Goal: Transaction & Acquisition: Purchase product/service

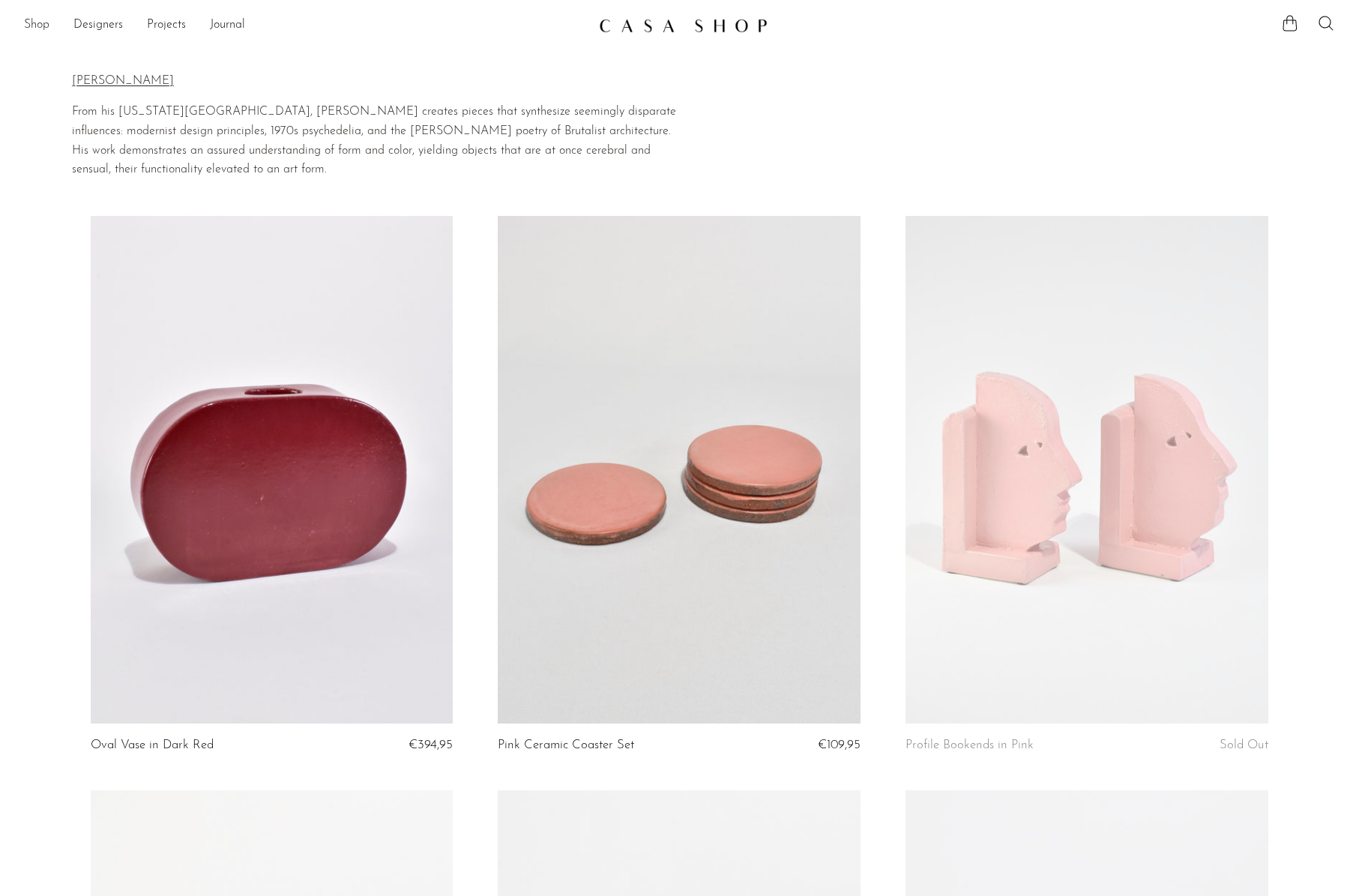
click at [43, 25] on link "Shop" at bounding box center [37, 25] width 25 height 20
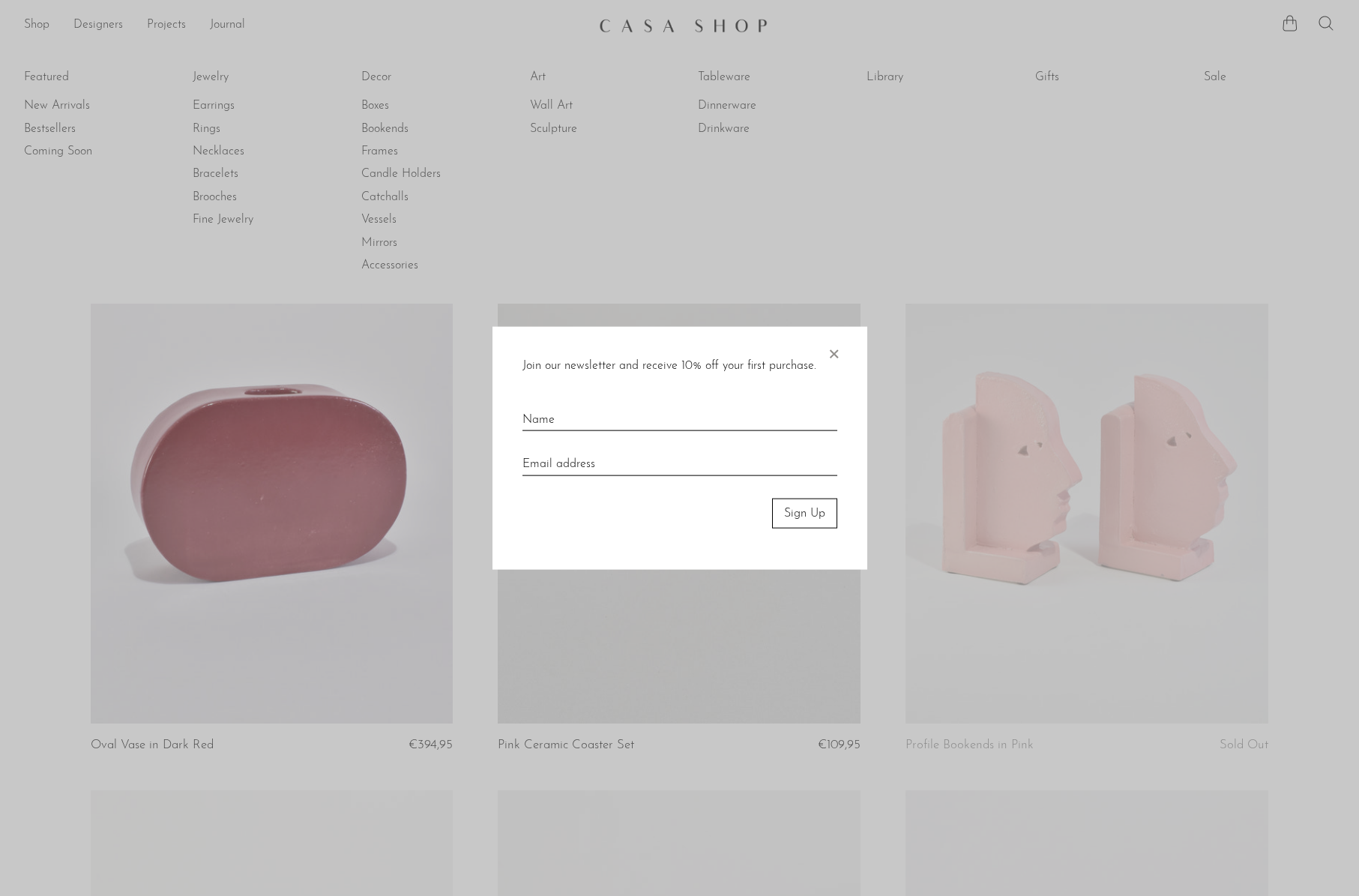
click at [834, 349] on span "×" at bounding box center [833, 350] width 15 height 48
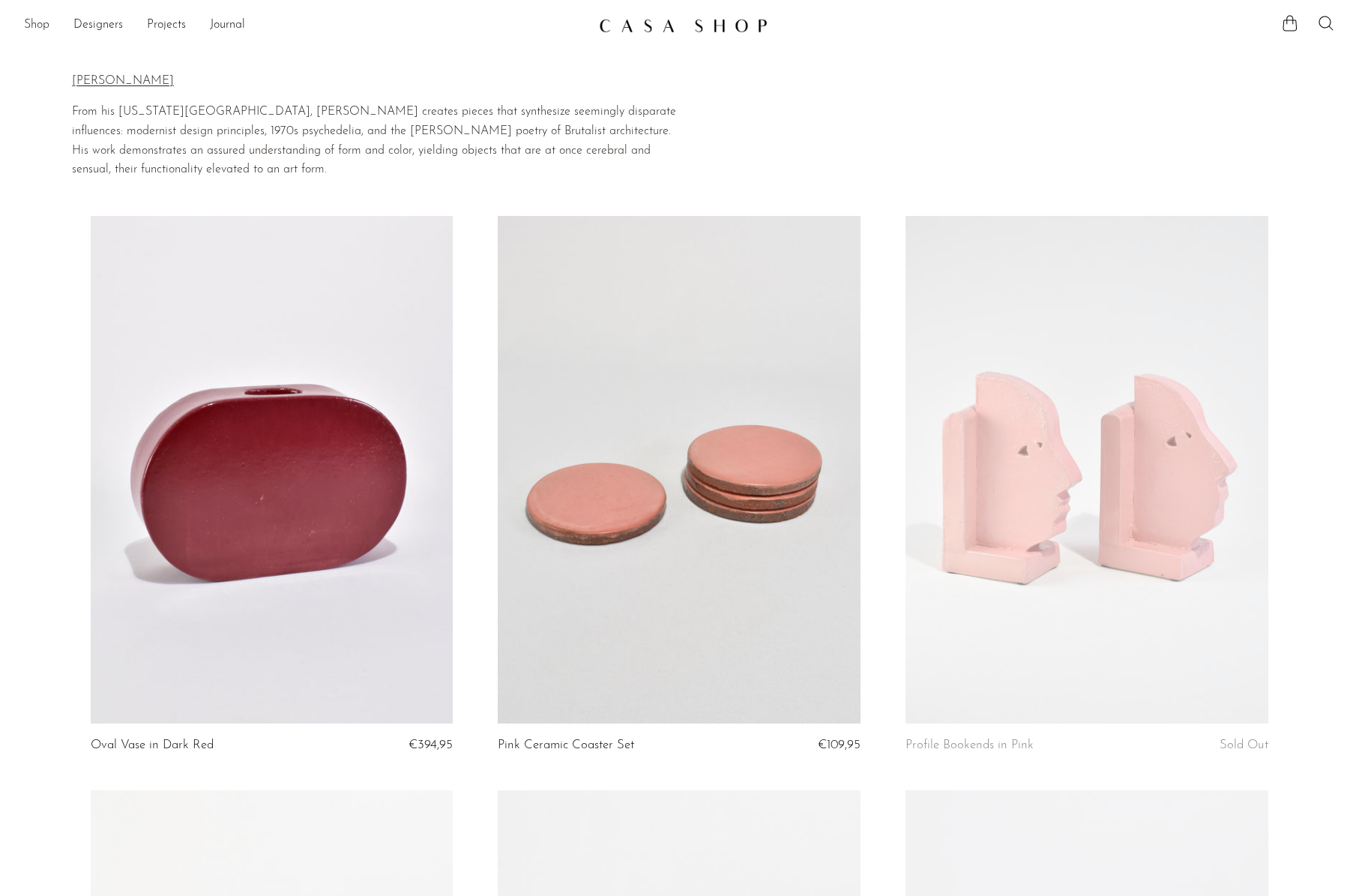
click at [28, 23] on link "Shop" at bounding box center [37, 25] width 25 height 20
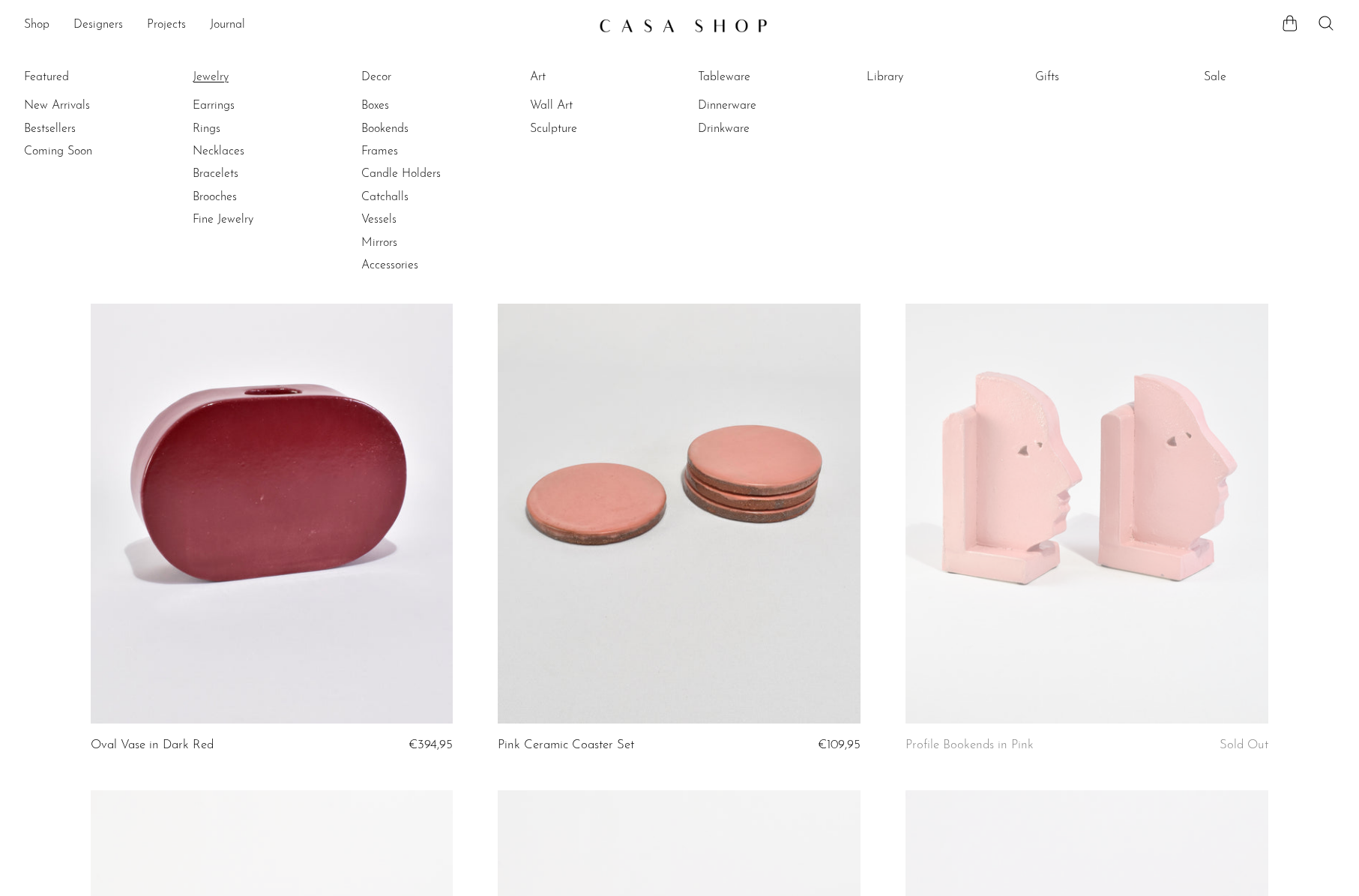
click at [221, 74] on link "Jewelry" at bounding box center [249, 78] width 113 height 17
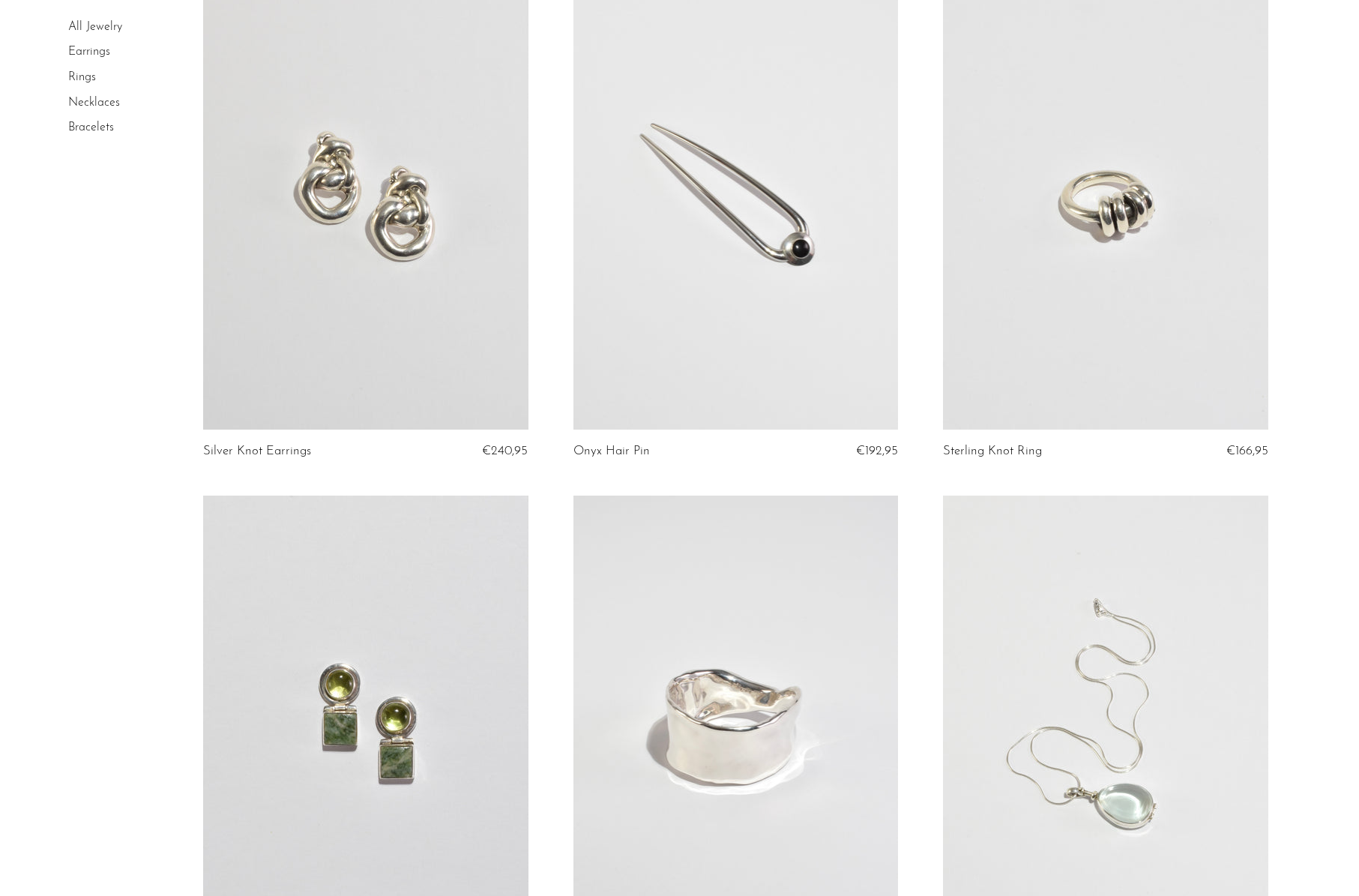
scroll to position [1673, 0]
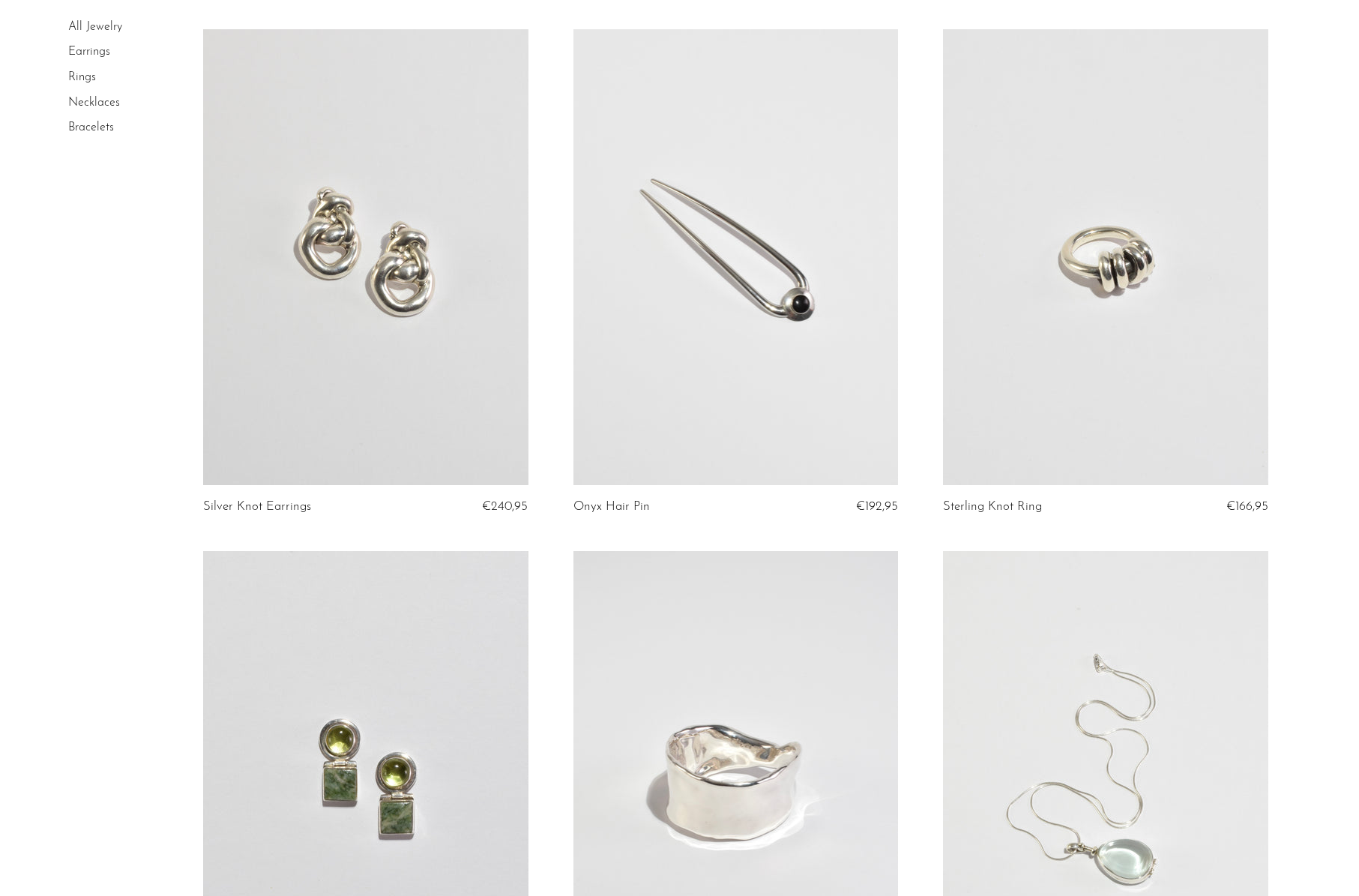
click at [1068, 295] on link at bounding box center [1106, 256] width 326 height 455
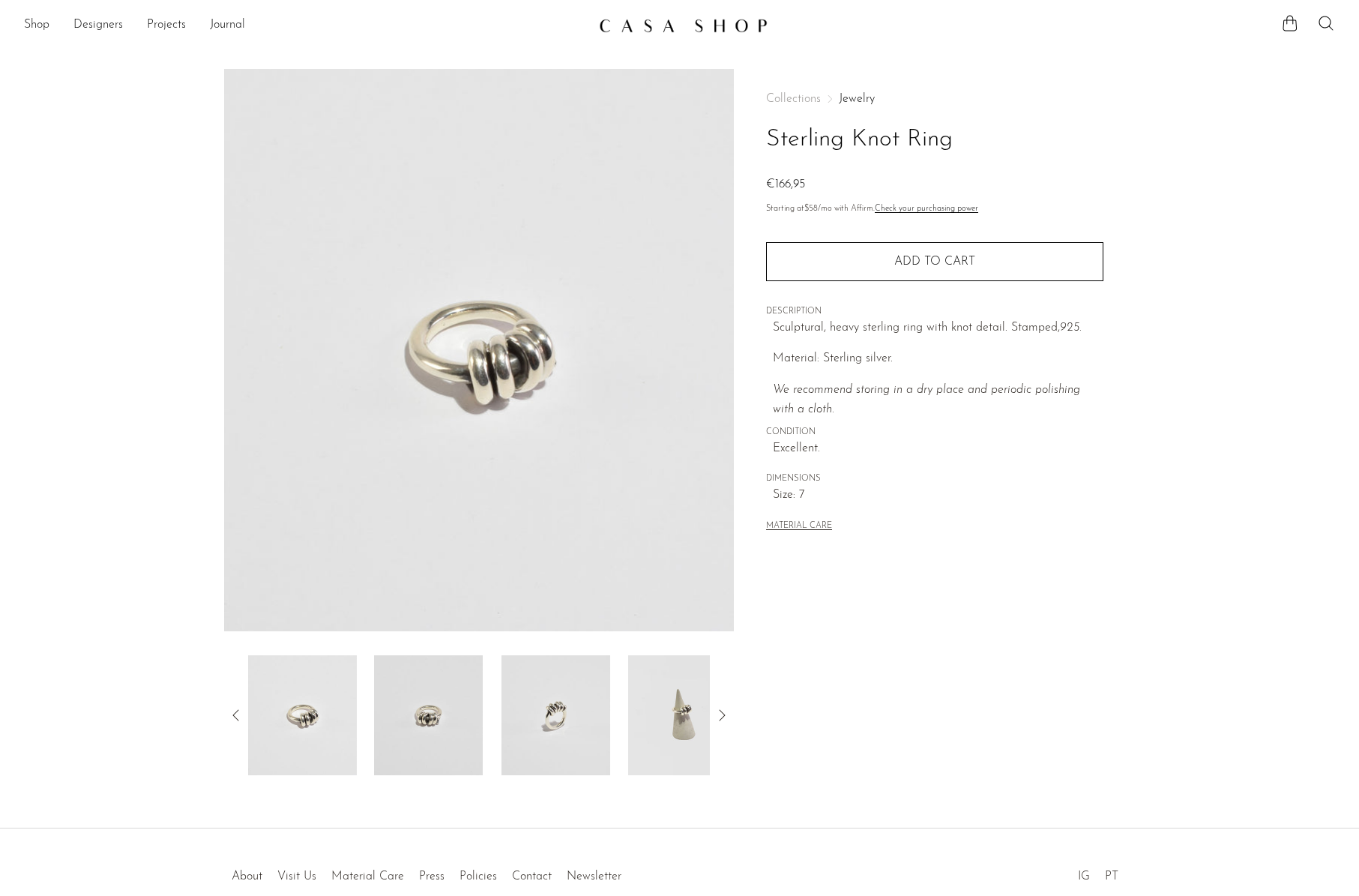
click at [678, 717] on img at bounding box center [683, 715] width 109 height 120
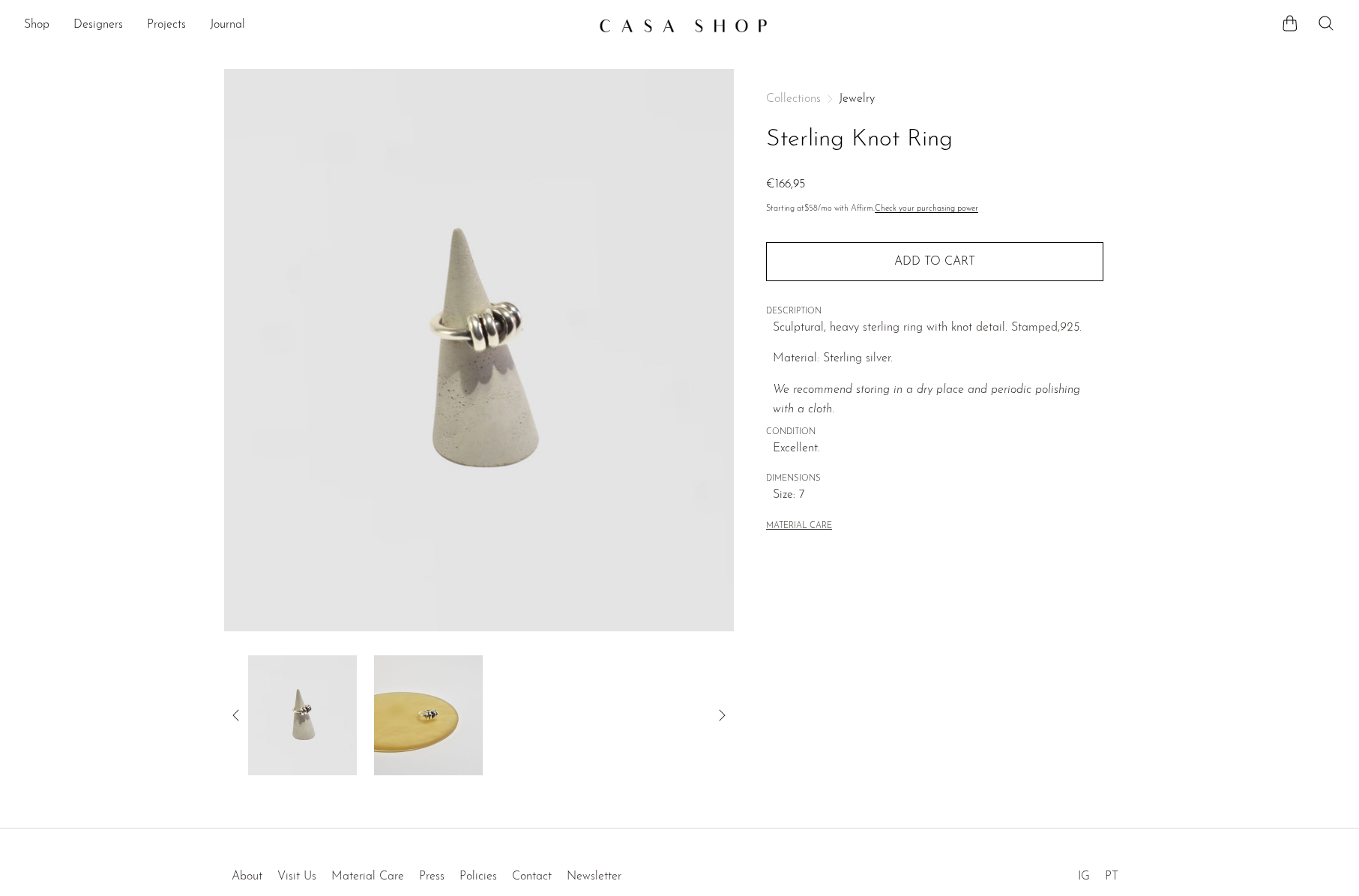
click at [405, 733] on img at bounding box center [429, 715] width 109 height 120
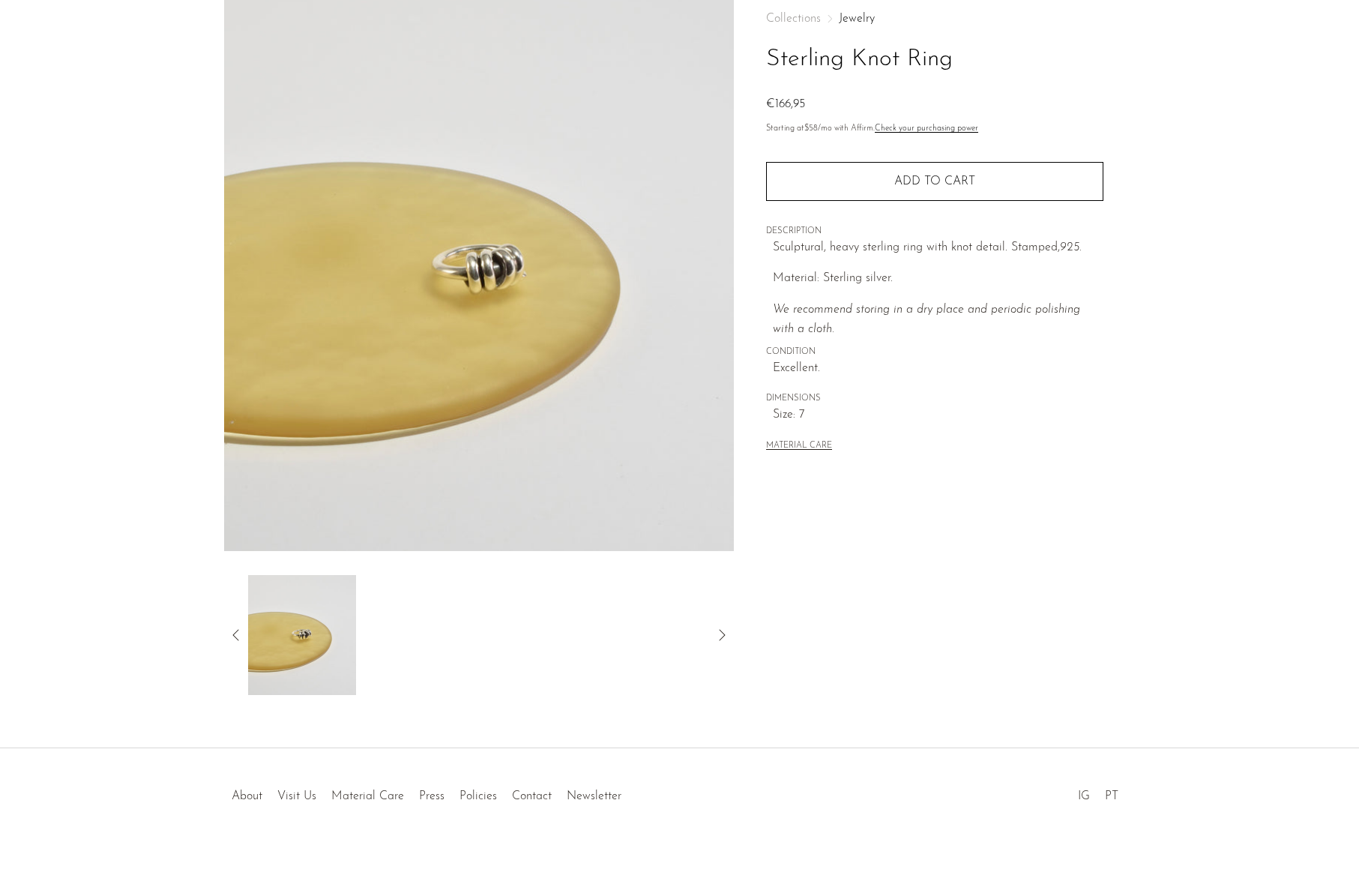
scroll to position [80, 0]
click at [527, 794] on link "Contact" at bounding box center [532, 796] width 39 height 12
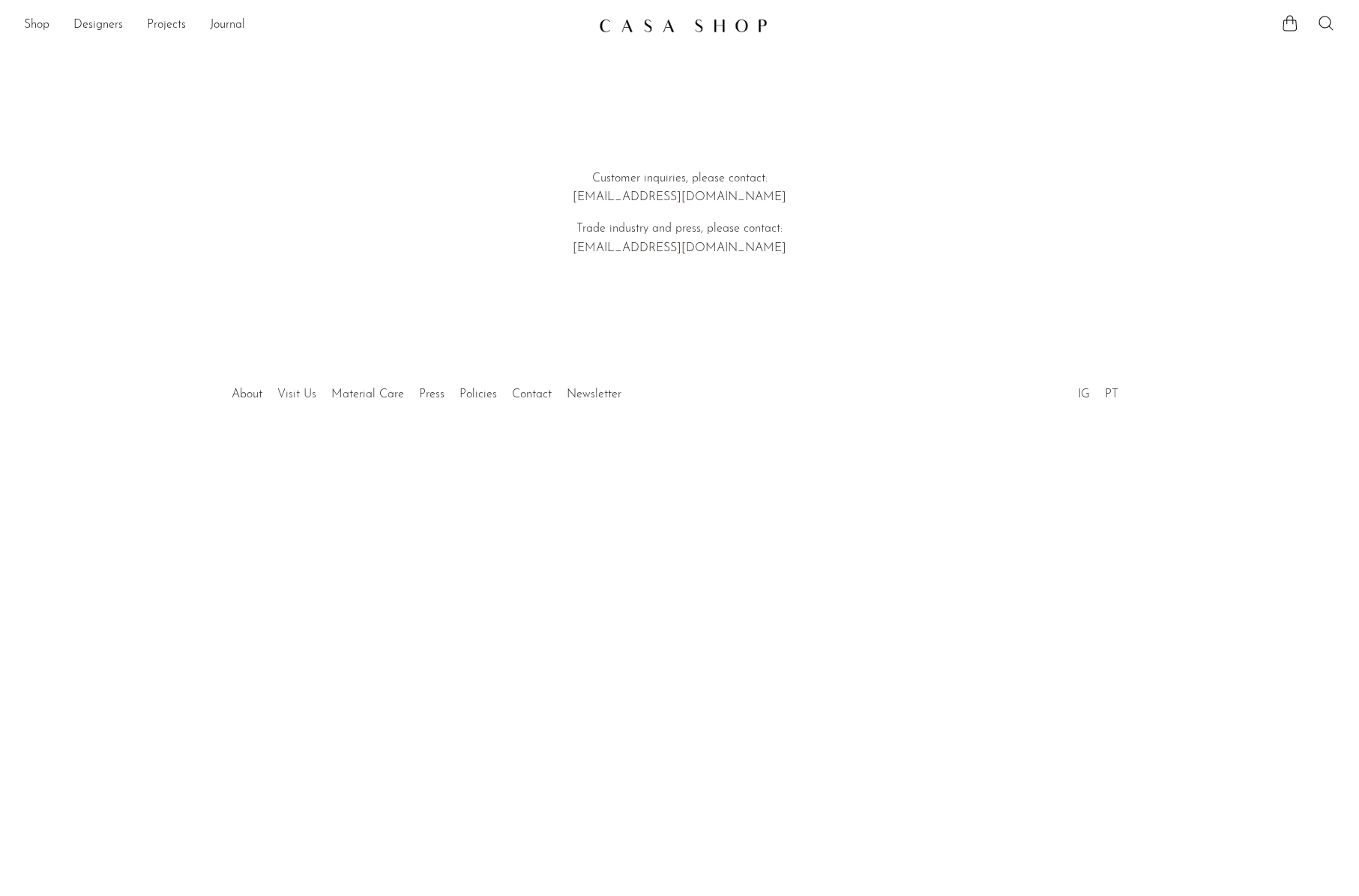
click at [278, 393] on link "Visit Us" at bounding box center [298, 394] width 39 height 12
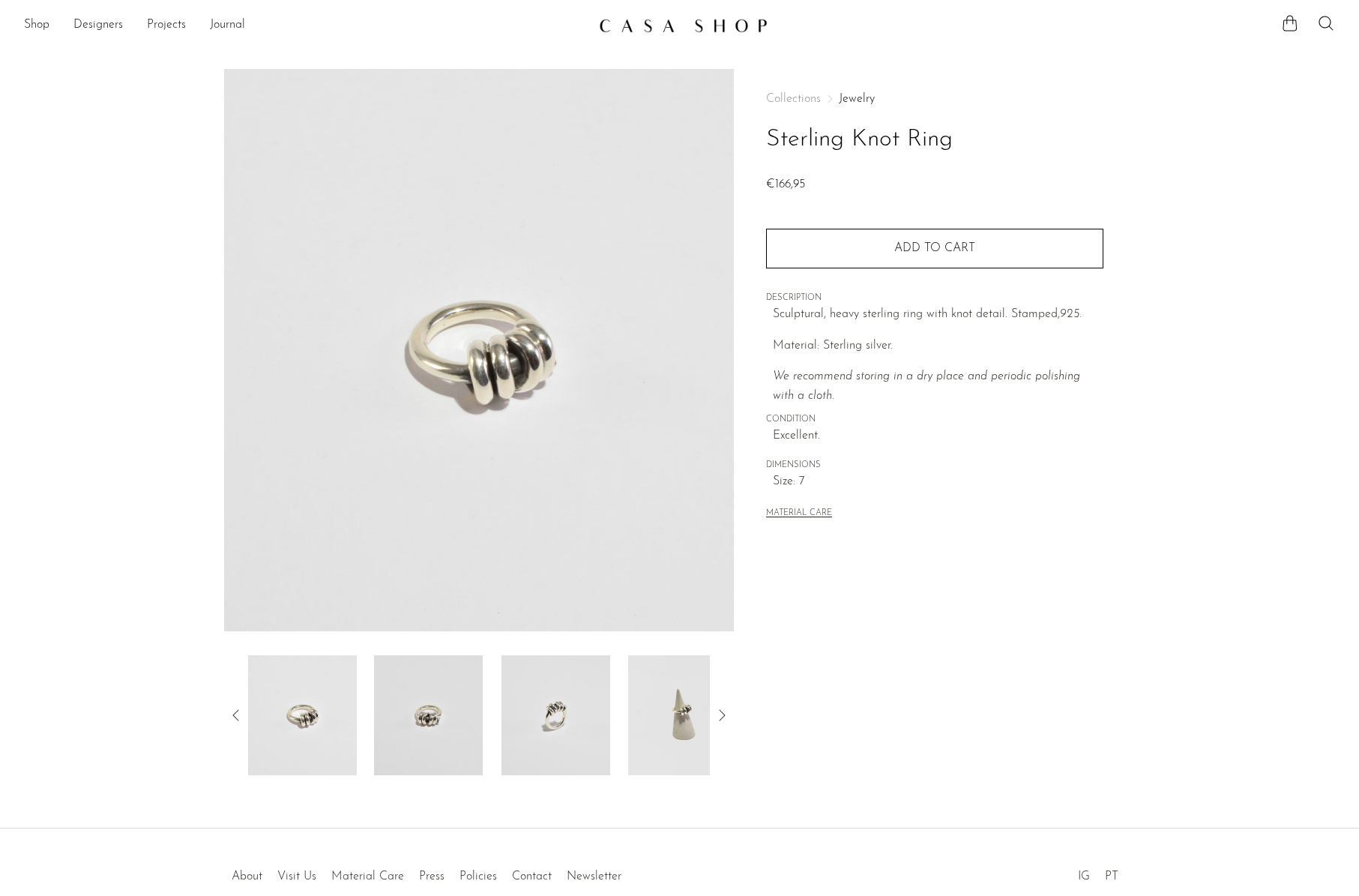
scroll to position [80, 0]
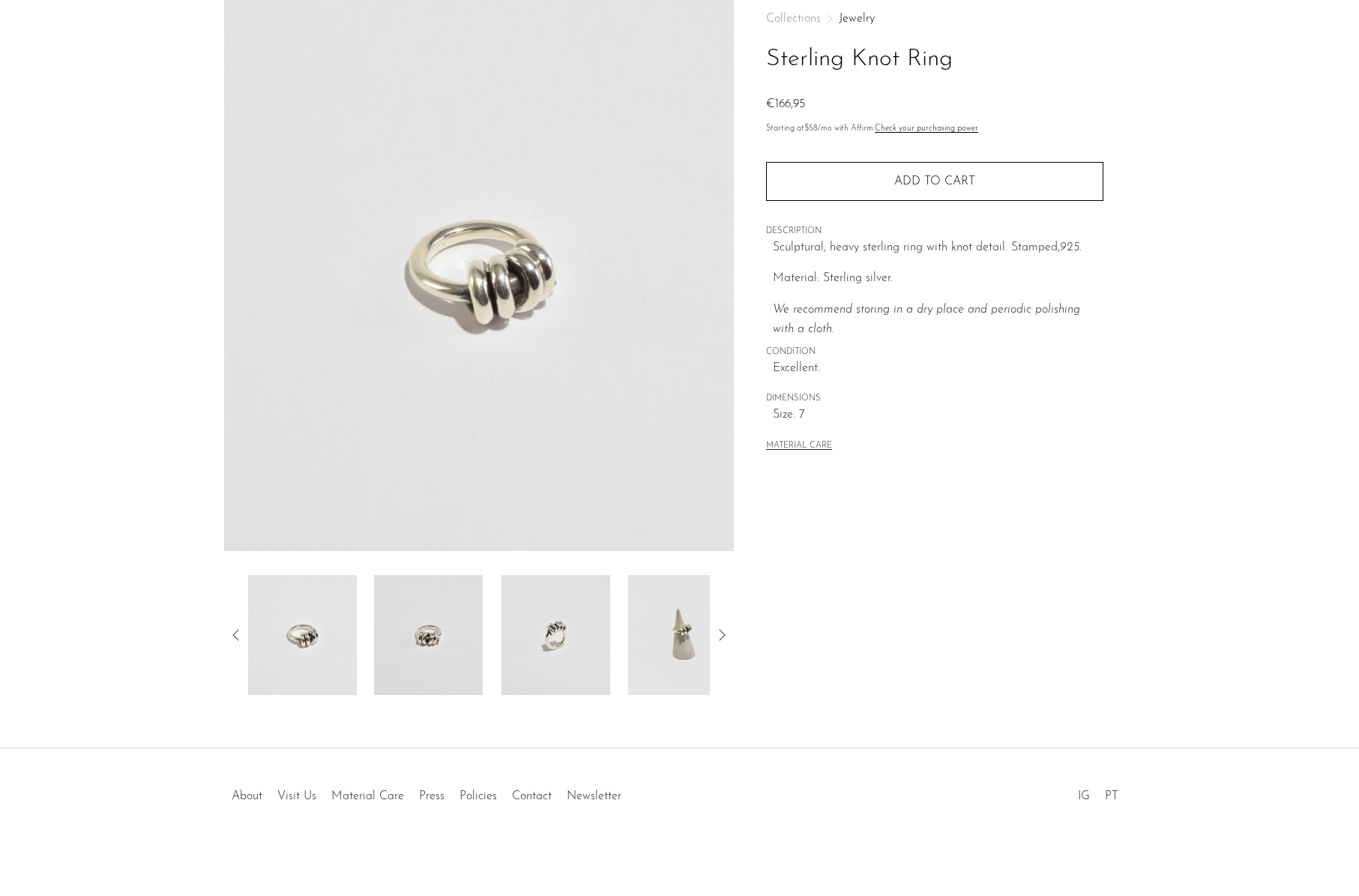
drag, startPoint x: 757, startPoint y: 58, endPoint x: 1046, endPoint y: 59, distance: 289.0
click at [1046, 59] on div "Collections Jewelry Sterling Knot Ring €166,95 Starting at $58 /mo with Affirm.…" at bounding box center [934, 342] width 401 height 706
copy h1 "Sterling Knot Ring"
click at [159, 147] on section "Sterling Knot Ring €166,95" at bounding box center [680, 342] width 1359 height 706
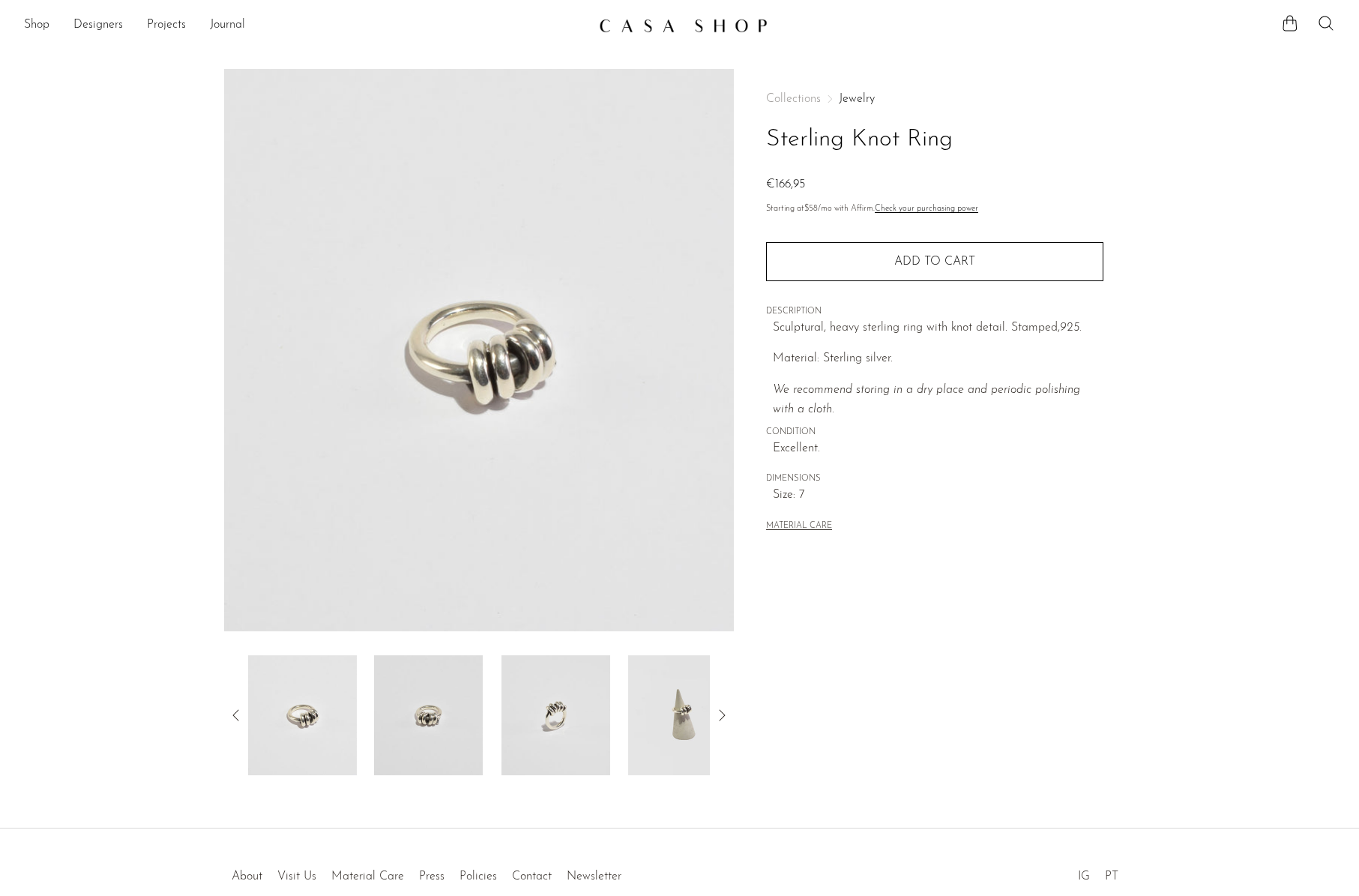
scroll to position [0, 0]
click at [38, 28] on link "Shop" at bounding box center [37, 25] width 25 height 20
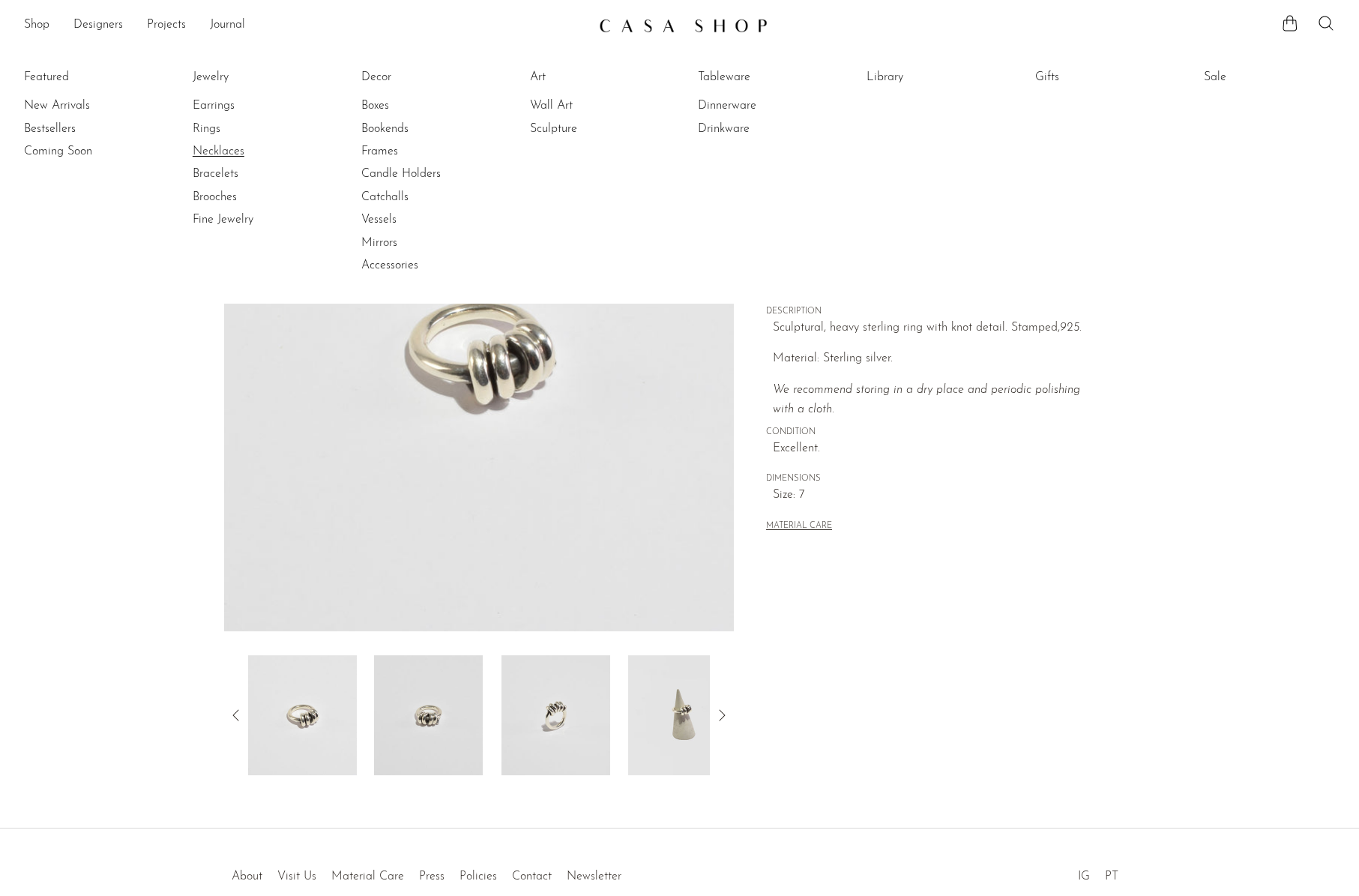
click at [207, 150] on link "Necklaces" at bounding box center [249, 152] width 113 height 17
